Goal: Check status

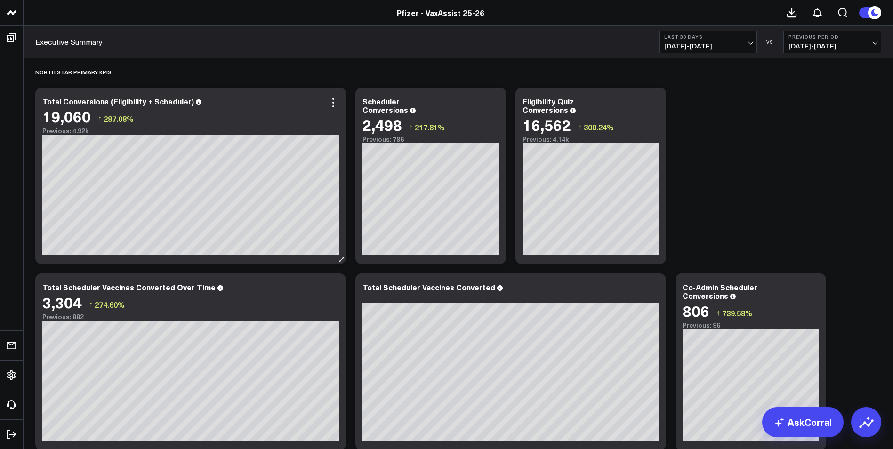
scroll to position [282, 0]
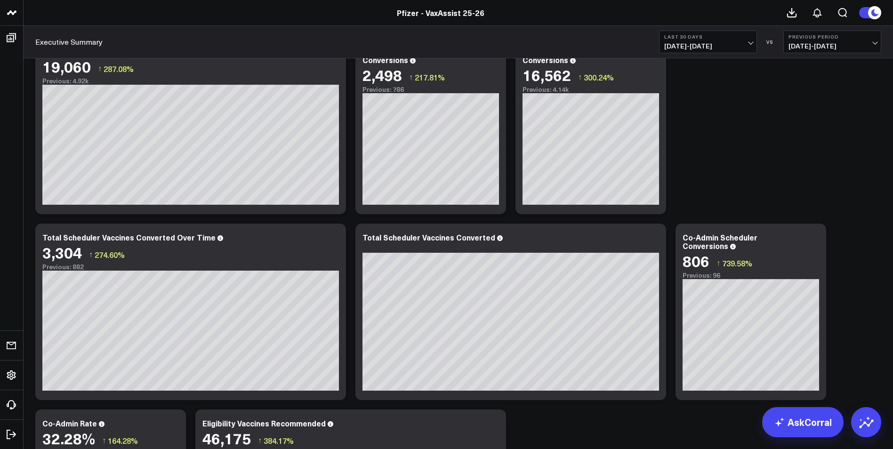
click at [752, 42] on span "[DATE] - [DATE]" at bounding box center [708, 46] width 88 height 8
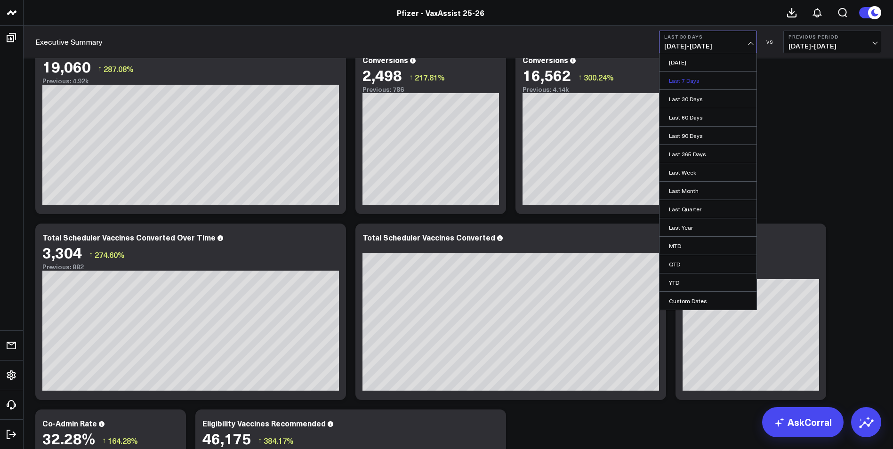
click at [702, 77] on link "Last 7 Days" at bounding box center [707, 81] width 97 height 18
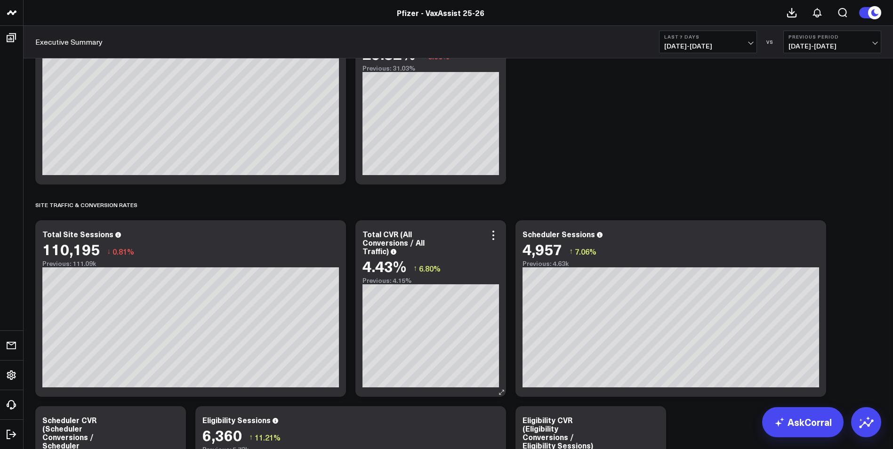
scroll to position [1035, 0]
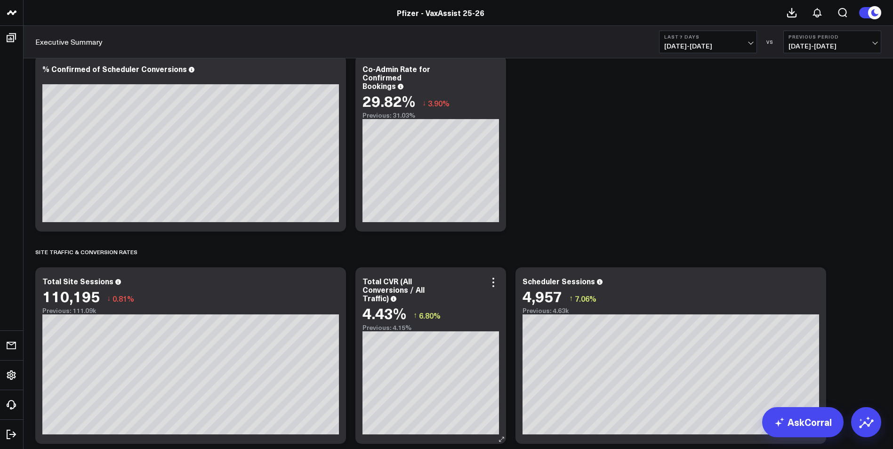
click at [493, 289] on div "Total CVR (All Conversions / All Traffic)" at bounding box center [430, 289] width 136 height 25
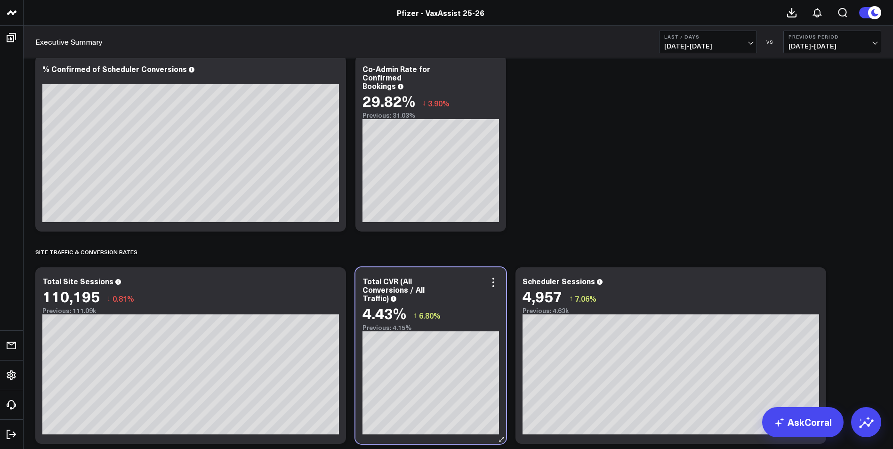
click at [451, 293] on div "Total CVR (All Conversions / All Traffic)" at bounding box center [430, 289] width 136 height 25
click at [388, 304] on div "4.43%" at bounding box center [384, 312] width 44 height 17
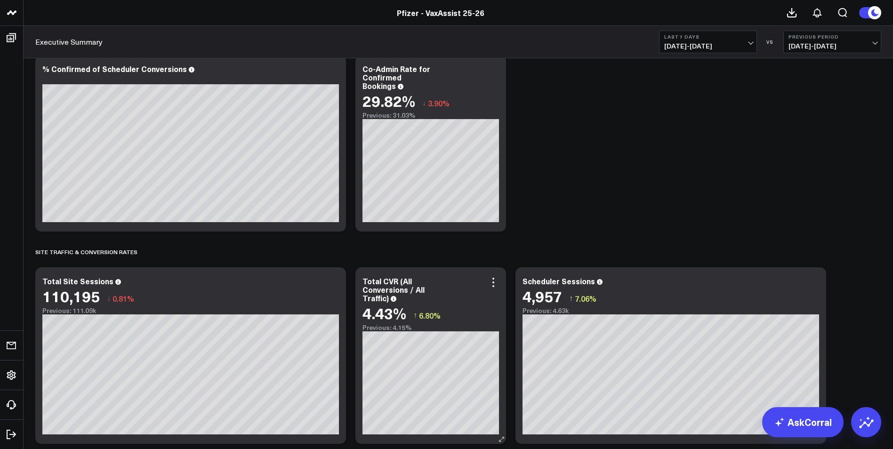
click at [394, 305] on div "4.43%" at bounding box center [384, 312] width 44 height 17
click at [502, 440] on icon at bounding box center [501, 439] width 7 height 7
click at [393, 306] on div "4.43%" at bounding box center [384, 312] width 44 height 17
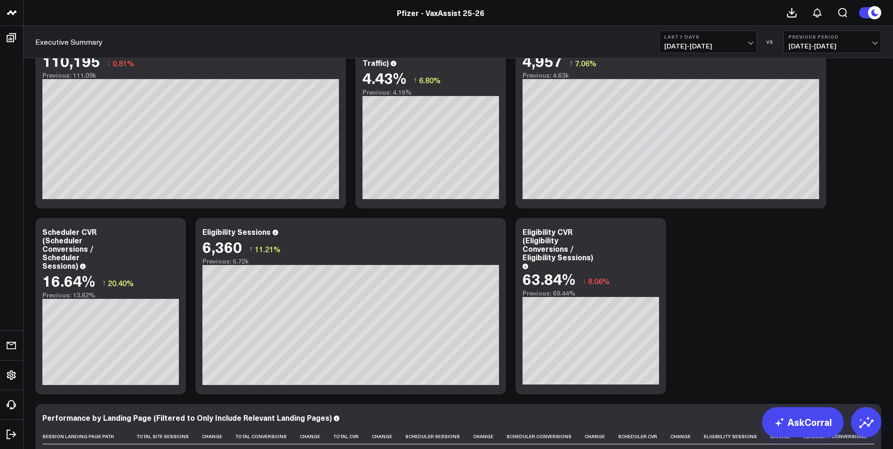
scroll to position [1223, 0]
